Goal: Task Accomplishment & Management: Use online tool/utility

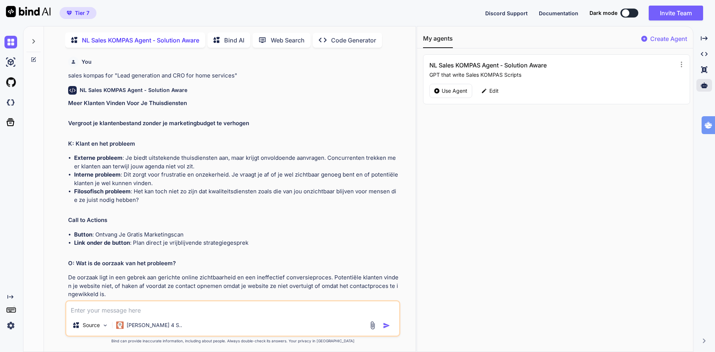
scroll to position [1274, 0]
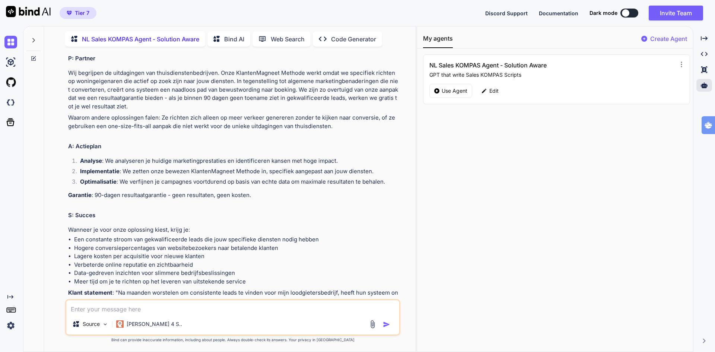
click at [11, 323] on img at bounding box center [10, 325] width 13 height 13
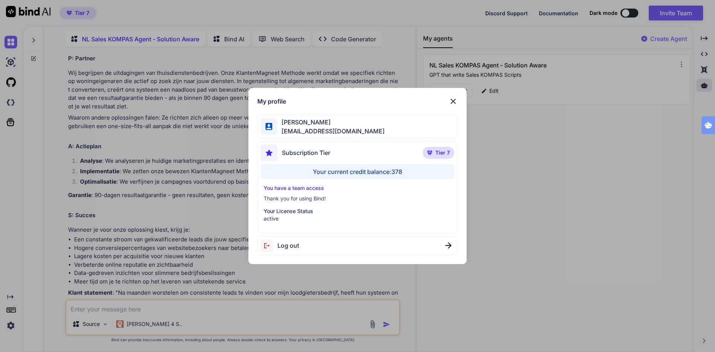
click at [11, 323] on div "My profile [PERSON_NAME] [EMAIL_ADDRESS][DOMAIN_NAME] Subscription Tier Tier 7 …" at bounding box center [357, 176] width 715 height 352
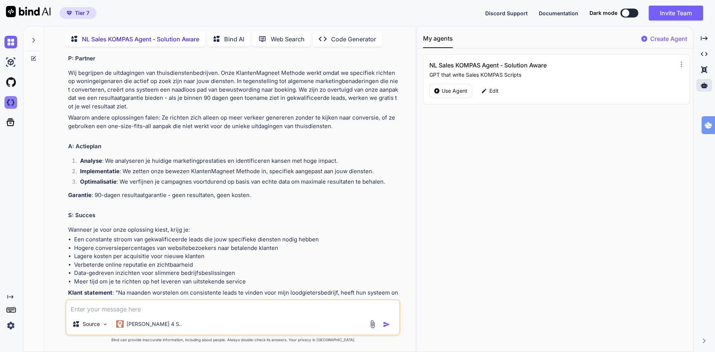
click at [13, 103] on img at bounding box center [10, 102] width 13 height 13
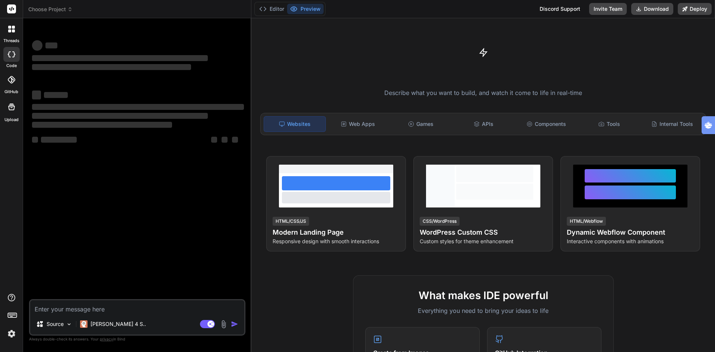
click at [11, 108] on icon at bounding box center [11, 106] width 9 height 9
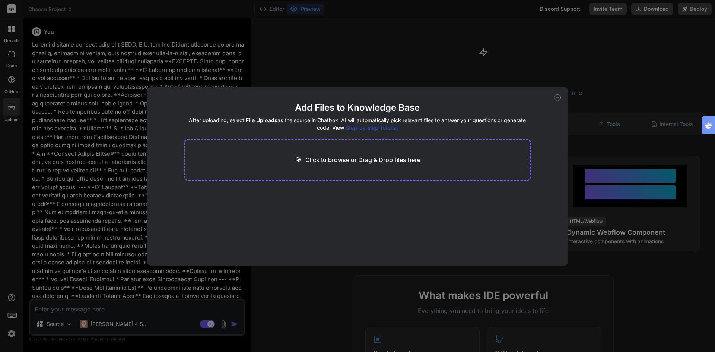
click at [11, 108] on div "Add Files to Knowledge Base After uploading, select File Uploads as the source …" at bounding box center [357, 176] width 715 height 352
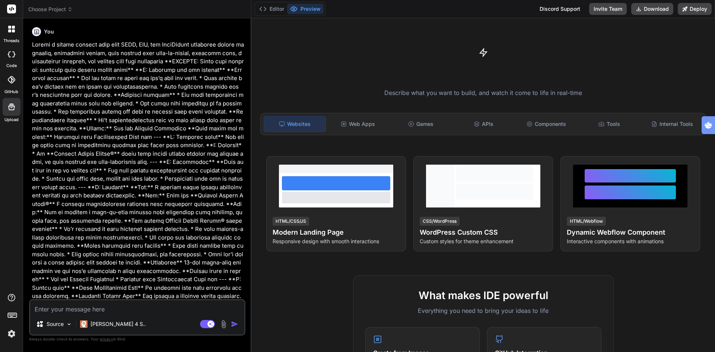
click at [11, 108] on icon at bounding box center [11, 106] width 9 height 9
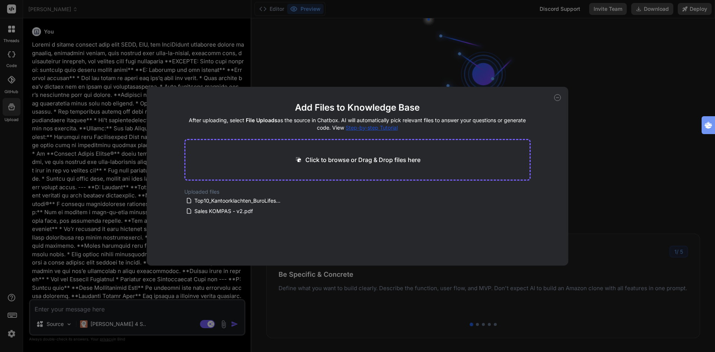
click at [11, 108] on div "Add Files to Knowledge Base After uploading, select File Uploads as the source …" at bounding box center [357, 176] width 715 height 352
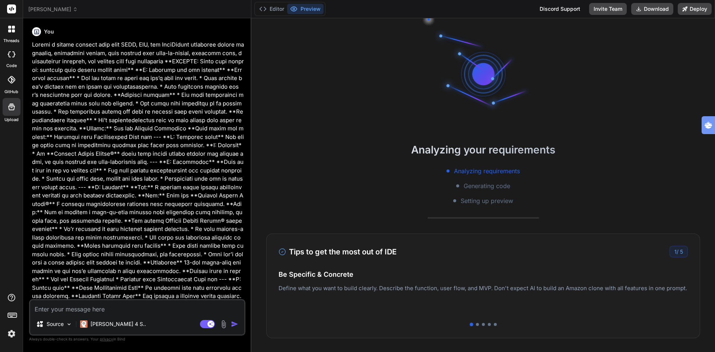
click at [48, 8] on span "johannes" at bounding box center [53, 9] width 50 height 7
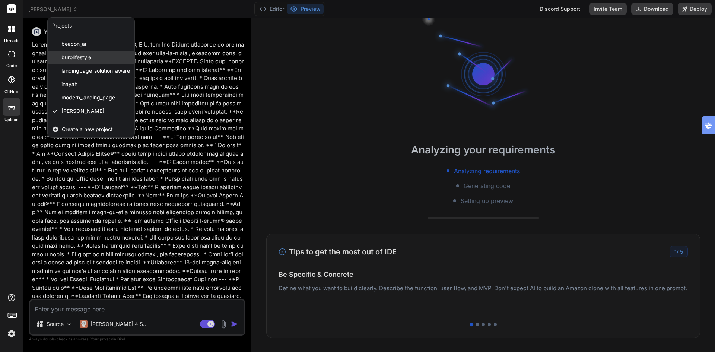
click at [71, 54] on span "burolifestyle" at bounding box center [76, 57] width 30 height 7
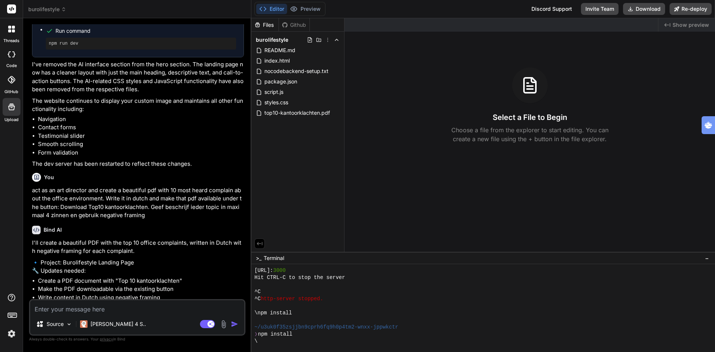
scroll to position [354, 0]
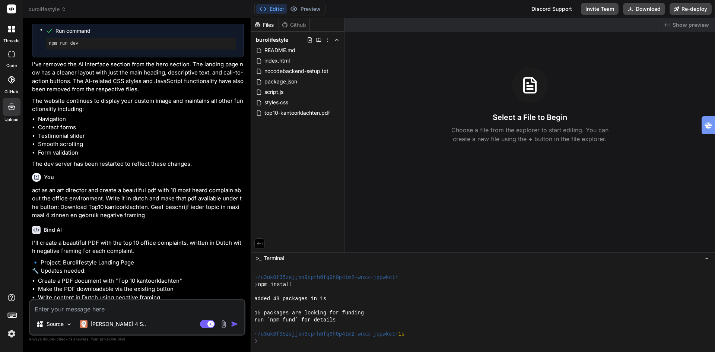
click at [10, 109] on icon at bounding box center [11, 106] width 7 height 7
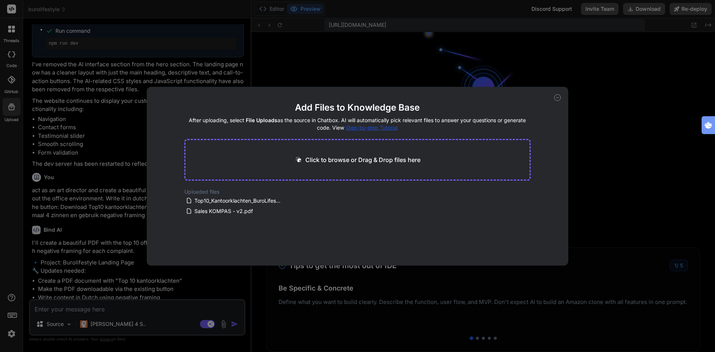
scroll to position [573, 0]
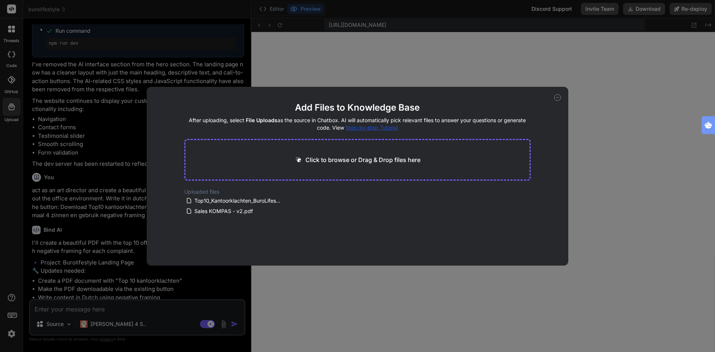
click at [108, 12] on div "Add Files to Knowledge Base After uploading, select File Uploads as the source …" at bounding box center [357, 176] width 715 height 352
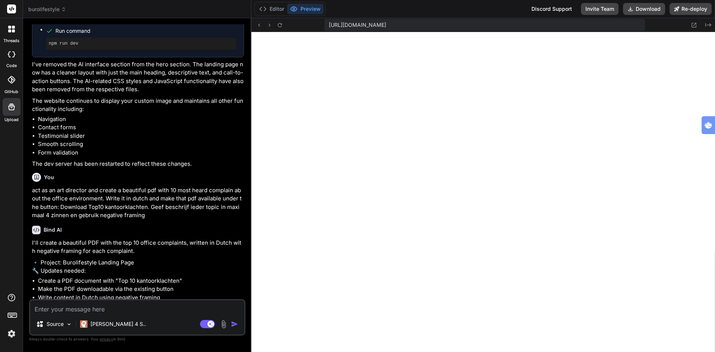
click at [50, 7] on span "burolifestyle" at bounding box center [47, 9] width 38 height 7
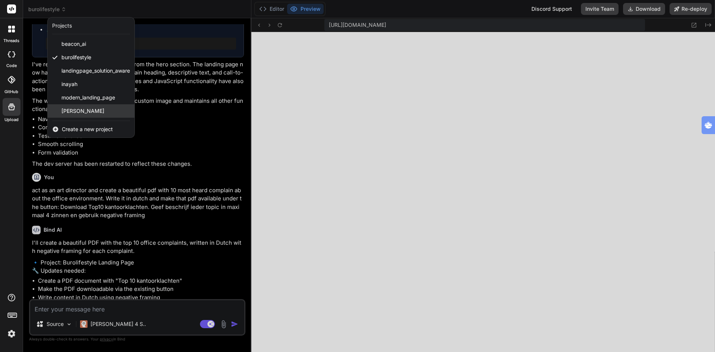
click at [77, 111] on span "johannes" at bounding box center [82, 110] width 43 height 7
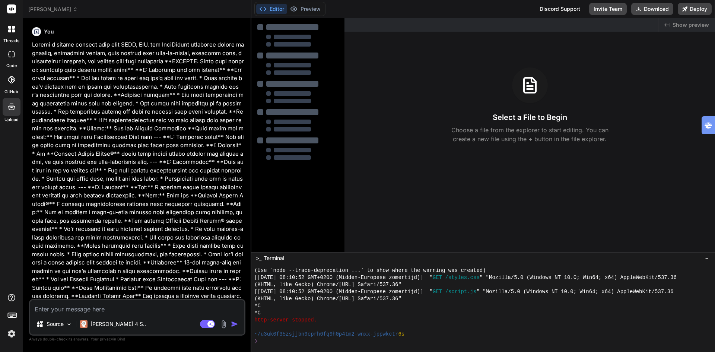
click at [10, 106] on icon at bounding box center [11, 106] width 7 height 7
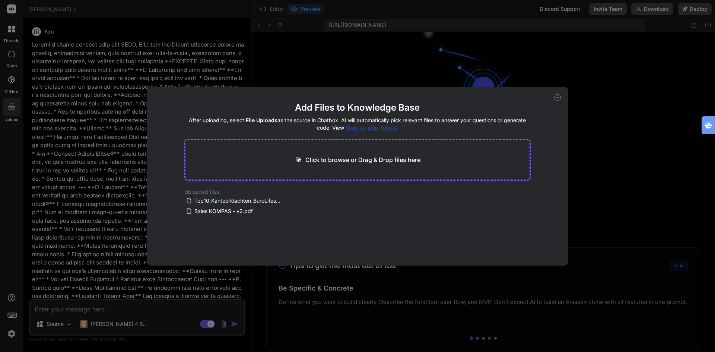
scroll to position [969, 0]
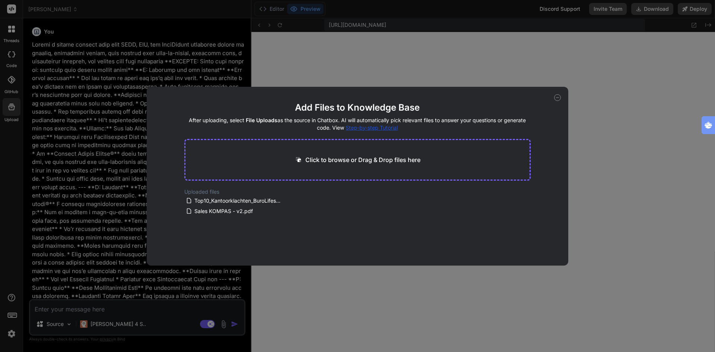
click at [105, 75] on div "Add Files to Knowledge Base After uploading, select File Uploads as the source …" at bounding box center [357, 176] width 715 height 352
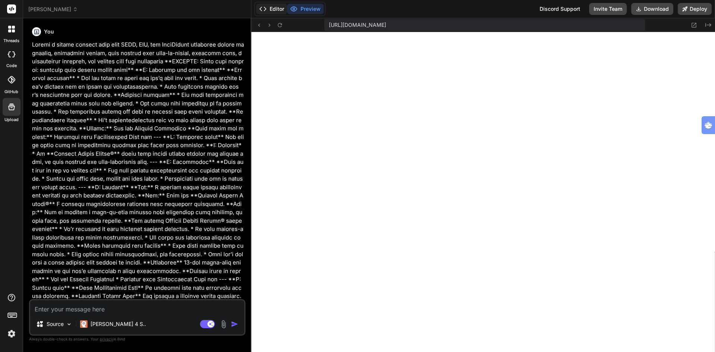
click at [271, 10] on button "Editor" at bounding box center [271, 9] width 31 height 10
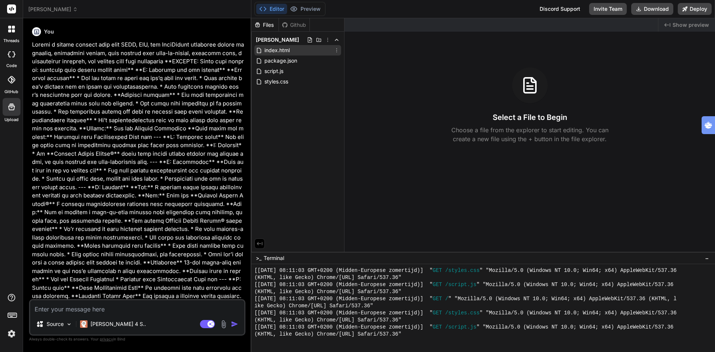
click at [278, 50] on span "index.html" at bounding box center [277, 50] width 27 height 9
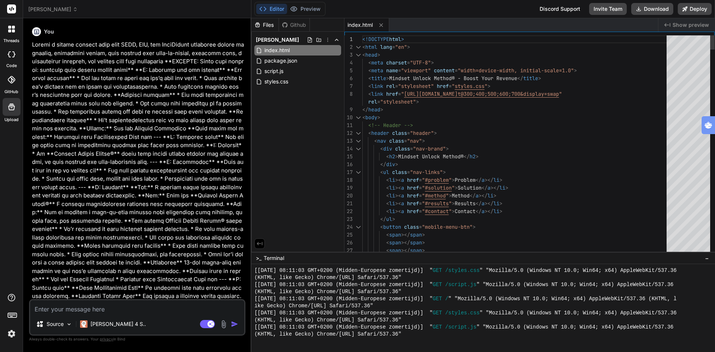
type textarea "x"
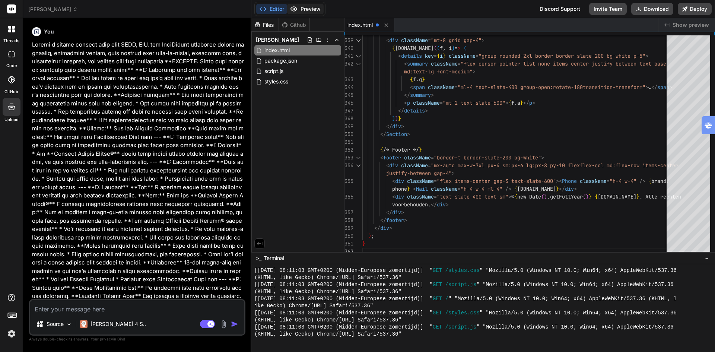
click at [314, 9] on button "Preview" at bounding box center [305, 9] width 36 height 10
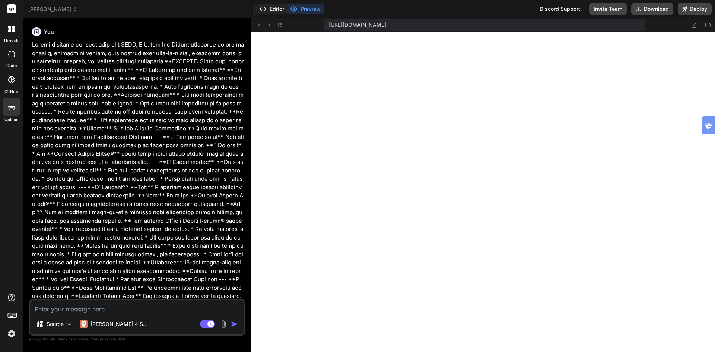
click at [274, 10] on button "Editor" at bounding box center [271, 9] width 31 height 10
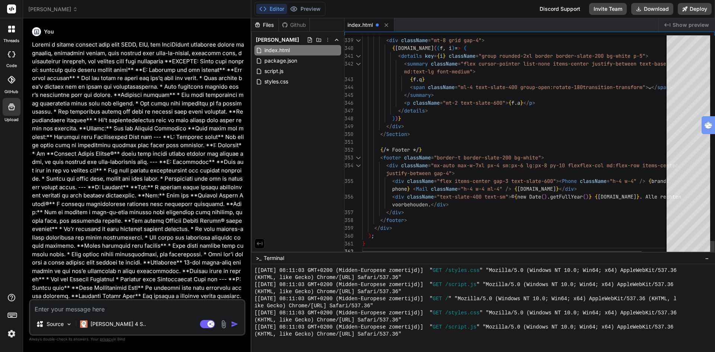
type textarea "<p className="mt-2 text-slate-600">{f.a}</p> </details> ))} </div> </Section> {…"
click at [700, 11] on button "Deploy" at bounding box center [694, 9] width 34 height 12
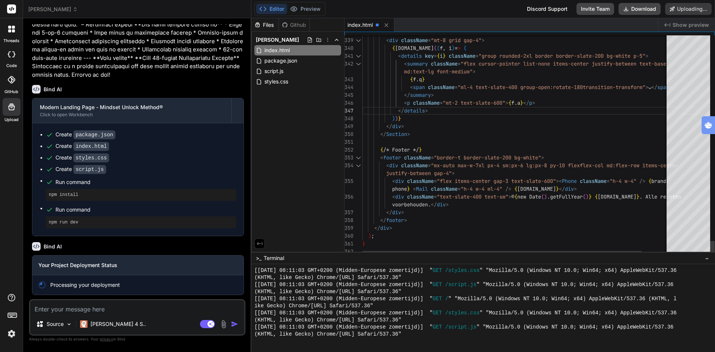
scroll to position [332, 0]
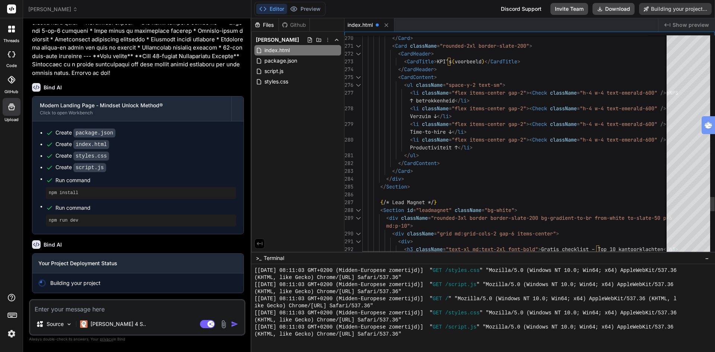
type textarea "x"
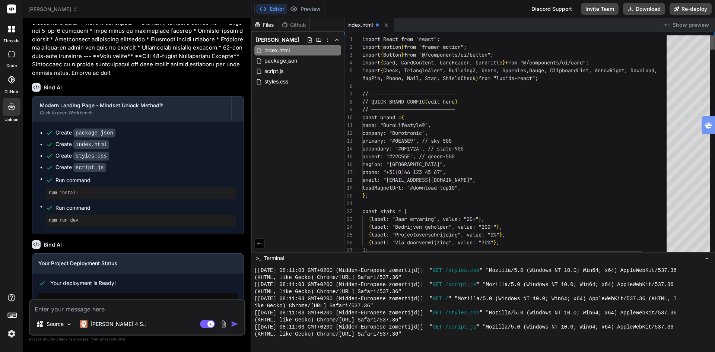
click at [714, 35] on div at bounding box center [712, 42] width 4 height 14
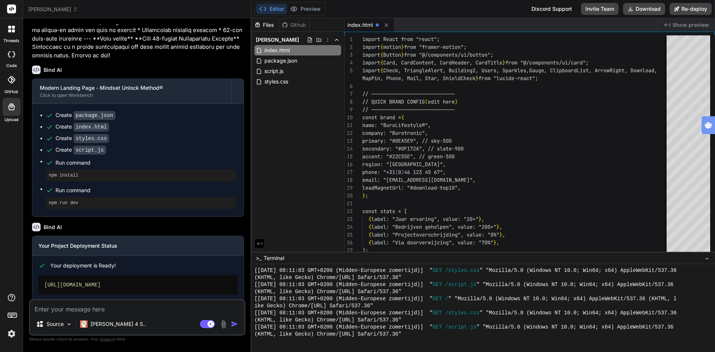
scroll to position [377, 0]
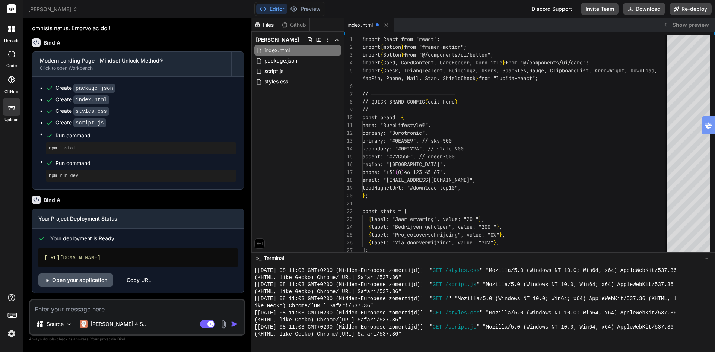
click at [77, 281] on link "Open your application" at bounding box center [75, 279] width 75 height 13
click at [316, 10] on button "Preview" at bounding box center [305, 9] width 36 height 10
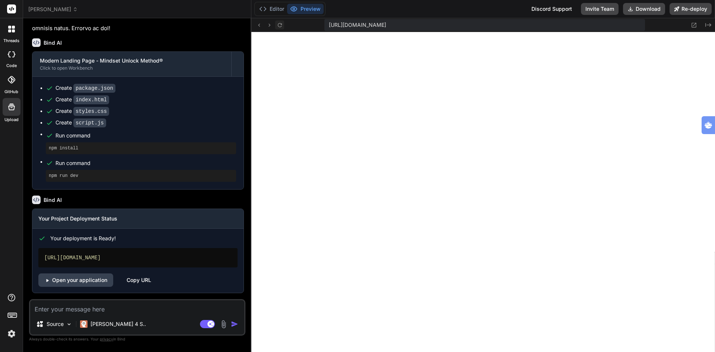
click at [279, 24] on icon at bounding box center [280, 25] width 6 height 6
click at [275, 11] on button "Editor" at bounding box center [271, 9] width 31 height 10
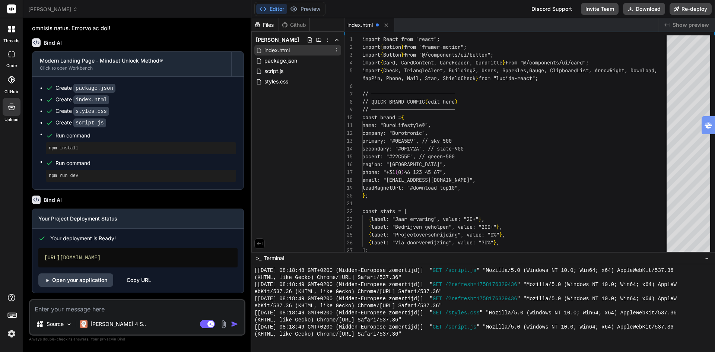
click at [284, 50] on span "index.html" at bounding box center [277, 50] width 27 height 9
click at [288, 60] on span "package.json" at bounding box center [281, 60] width 34 height 9
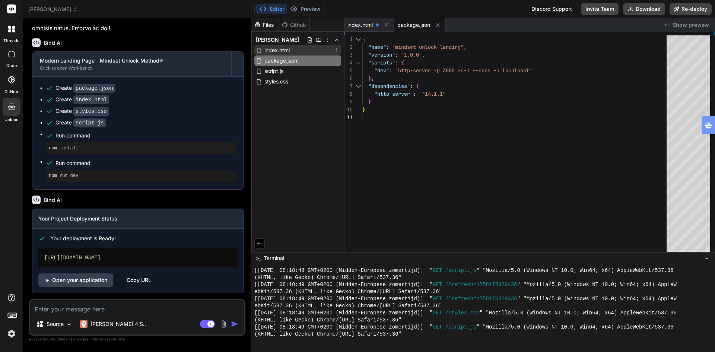
click at [280, 51] on span "index.html" at bounding box center [277, 50] width 27 height 9
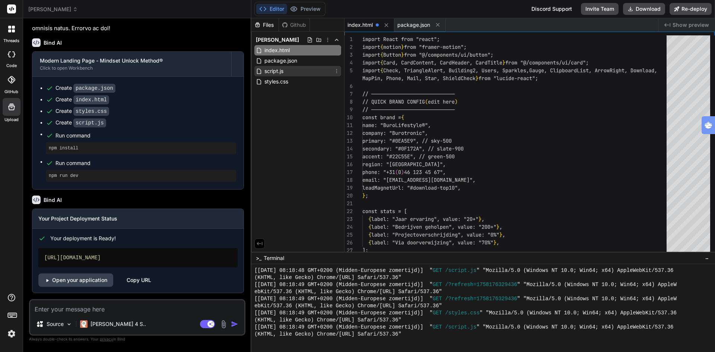
click at [281, 67] on span "script.js" at bounding box center [274, 71] width 20 height 9
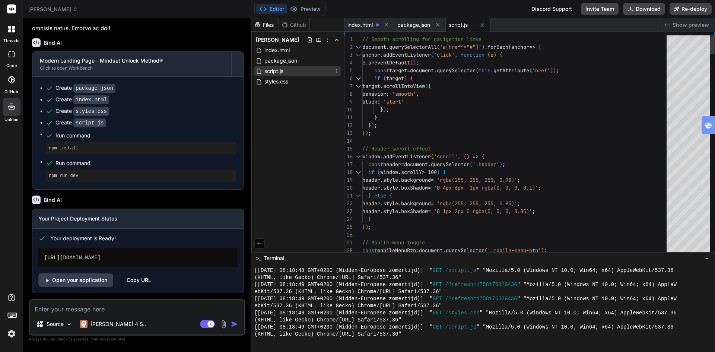
click at [281, 68] on span "script.js" at bounding box center [274, 71] width 20 height 9
click at [283, 79] on span "styles.css" at bounding box center [276, 81] width 25 height 9
type textarea "padding: 0 1rem; } }"
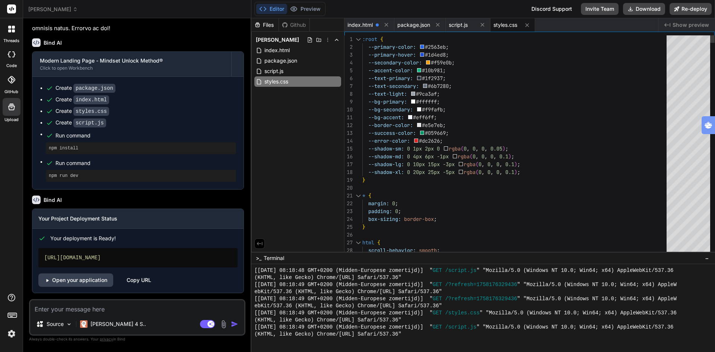
type textarea "x"
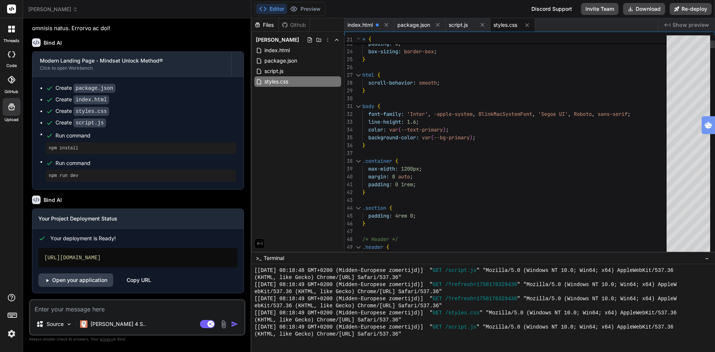
type textarea ":root { --primary-color: #2563eb; --primary-hover: #1d4ed8; --secondary-color: …"
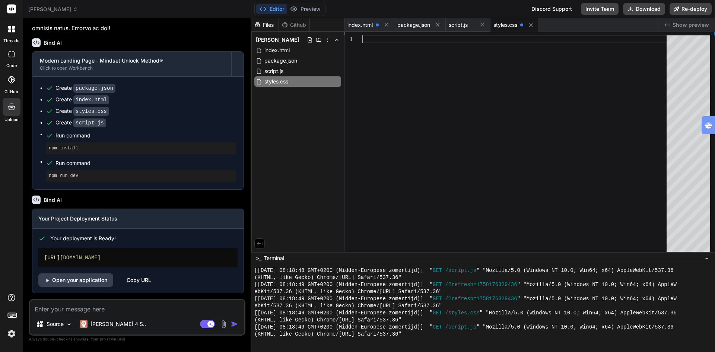
click at [478, 118] on div at bounding box center [516, 145] width 309 height 220
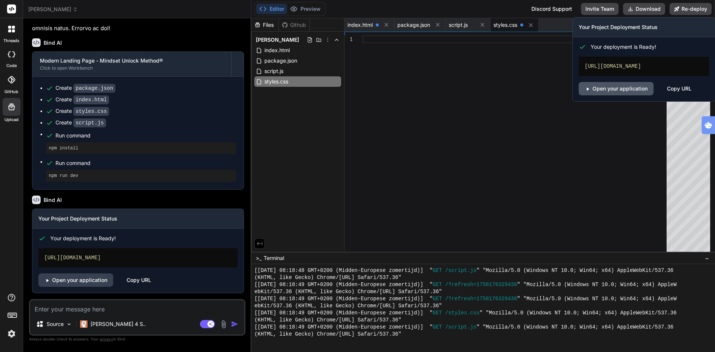
click at [614, 91] on link "Open your application" at bounding box center [615, 88] width 75 height 13
click at [689, 10] on button "Re-deploy" at bounding box center [690, 9] width 42 height 12
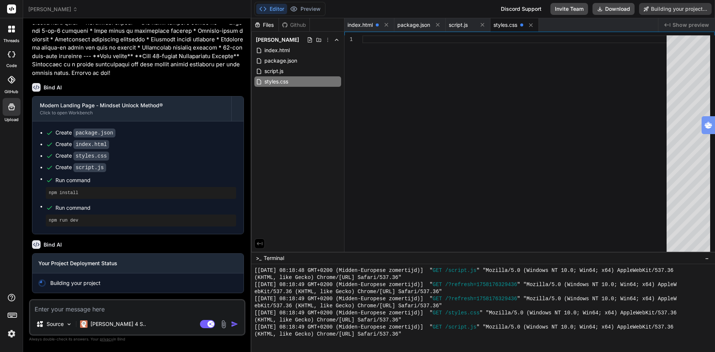
click at [273, 5] on button "Editor" at bounding box center [271, 9] width 31 height 10
click at [298, 173] on div "Files Github johannes index.html package.json script.js styles.css" at bounding box center [297, 134] width 93 height 233
type textarea "x"
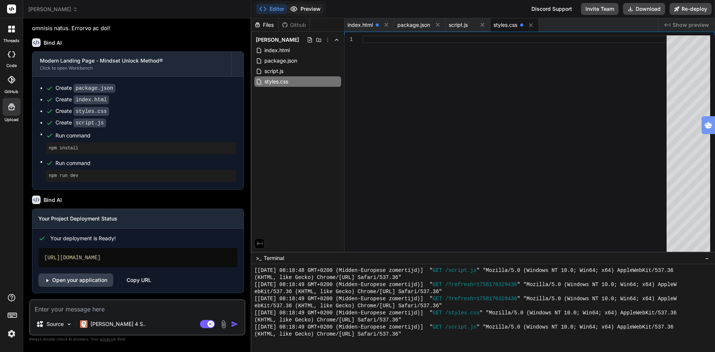
click at [308, 9] on button "Preview" at bounding box center [305, 9] width 36 height 10
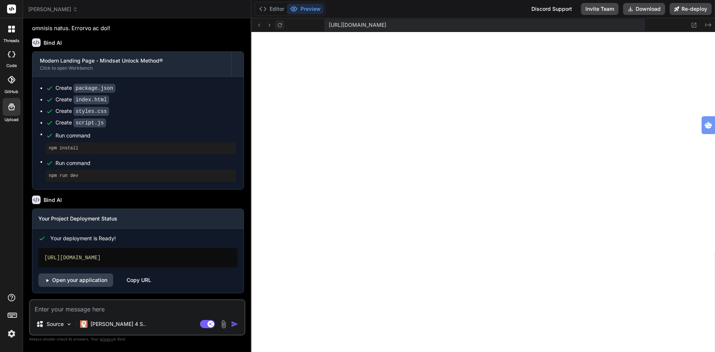
click at [280, 25] on icon at bounding box center [280, 25] width 6 height 6
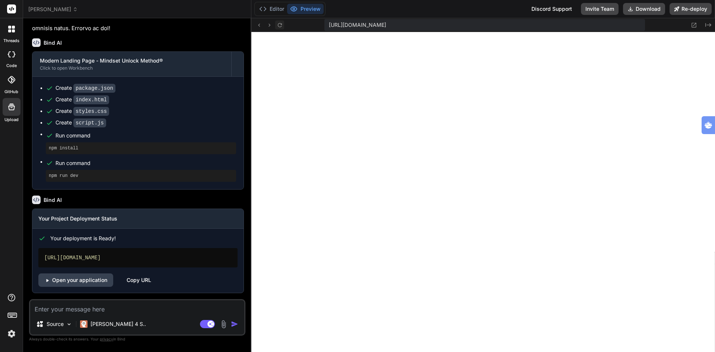
click at [280, 25] on icon at bounding box center [280, 25] width 6 height 6
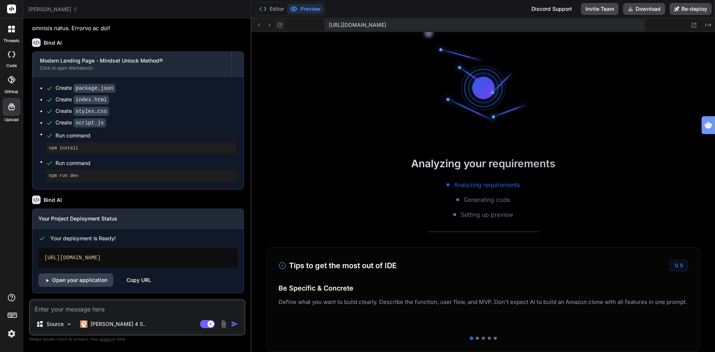
scroll to position [1407, 0]
